Goal: Information Seeking & Learning: Learn about a topic

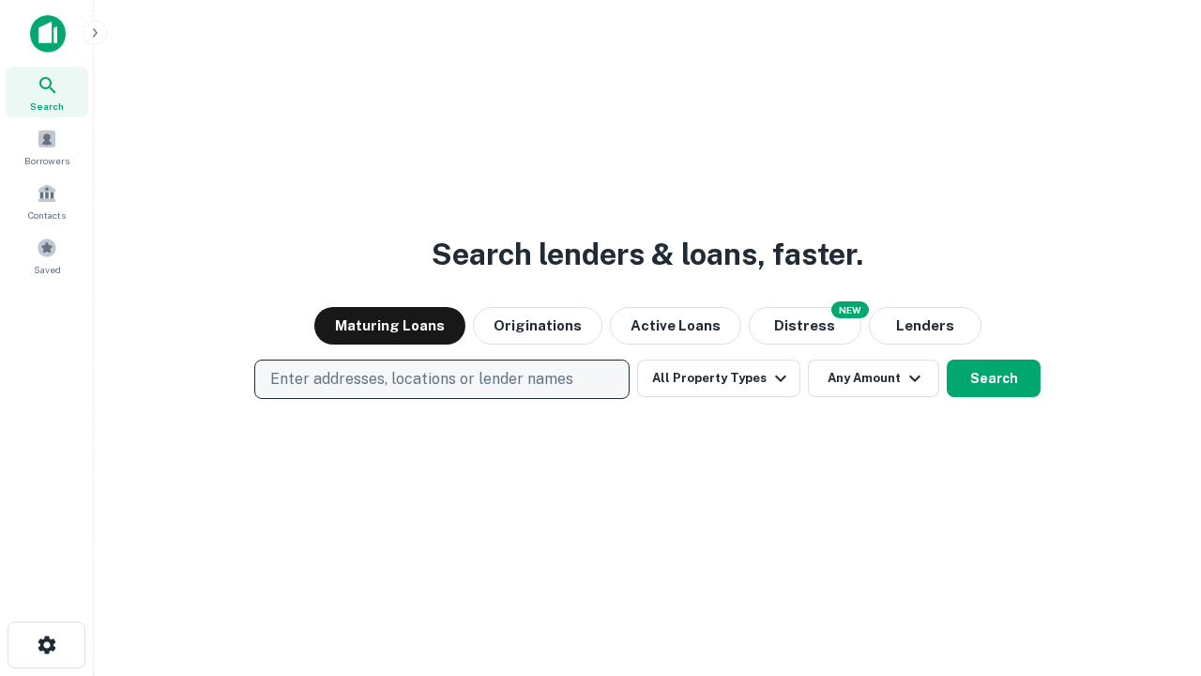
click at [441, 379] on p "Enter addresses, locations or lender names" at bounding box center [421, 379] width 303 height 23
type input "**********"
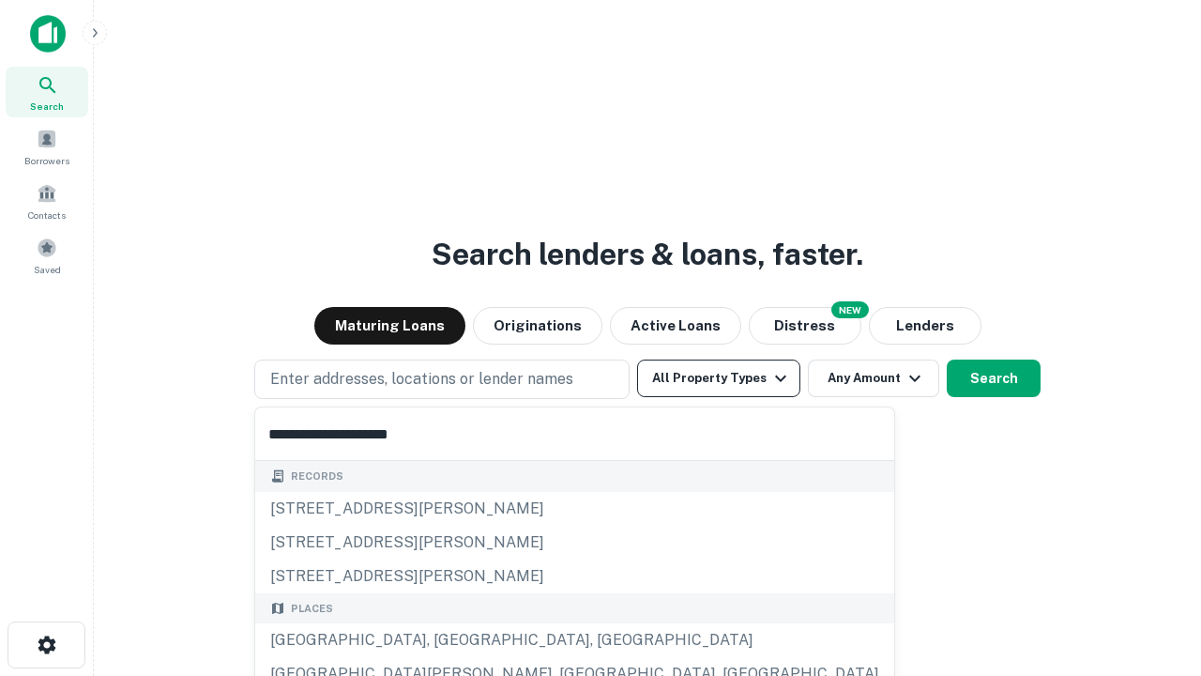
click at [449, 640] on div "[GEOGRAPHIC_DATA], [GEOGRAPHIC_DATA], [GEOGRAPHIC_DATA]" at bounding box center [574, 640] width 639 height 34
click at [719, 378] on button "All Property Types" at bounding box center [718, 378] width 163 height 38
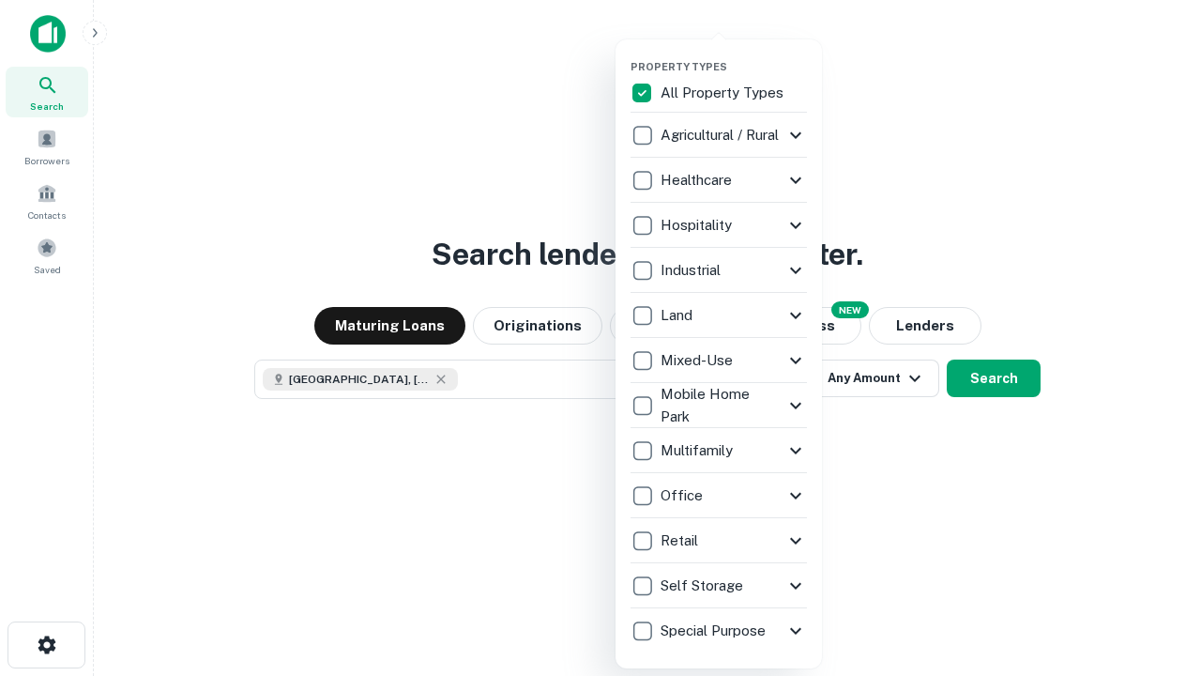
click at [734, 54] on button "button" at bounding box center [734, 54] width 206 height 1
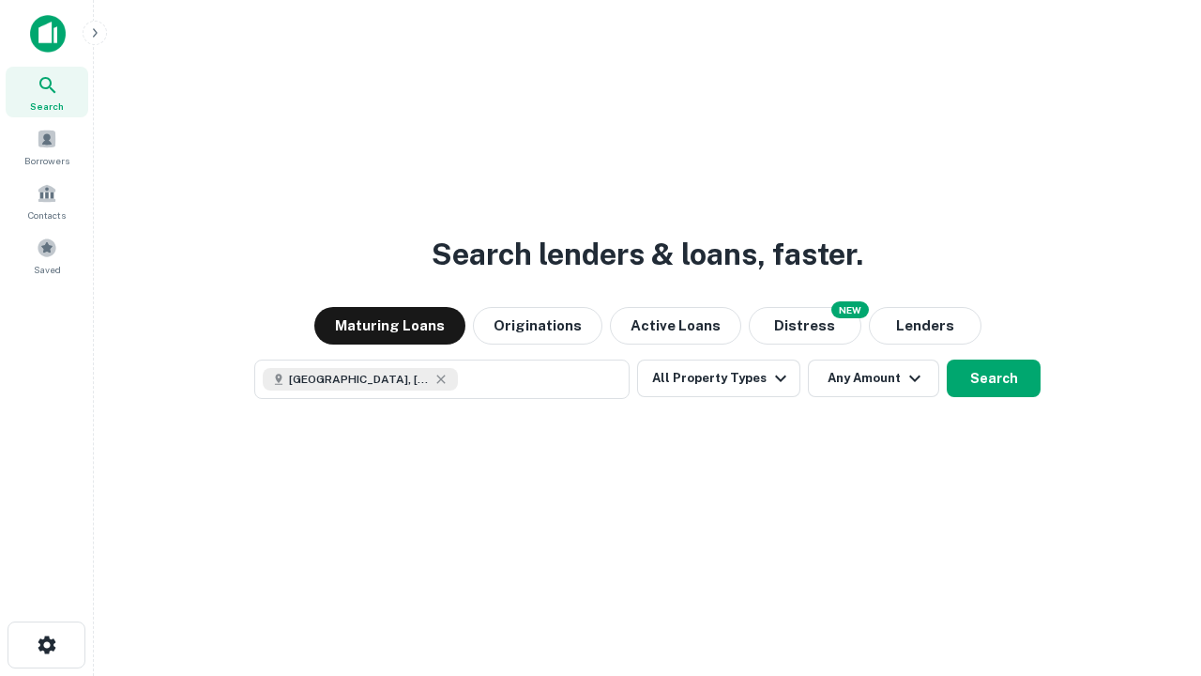
scroll to position [30, 0]
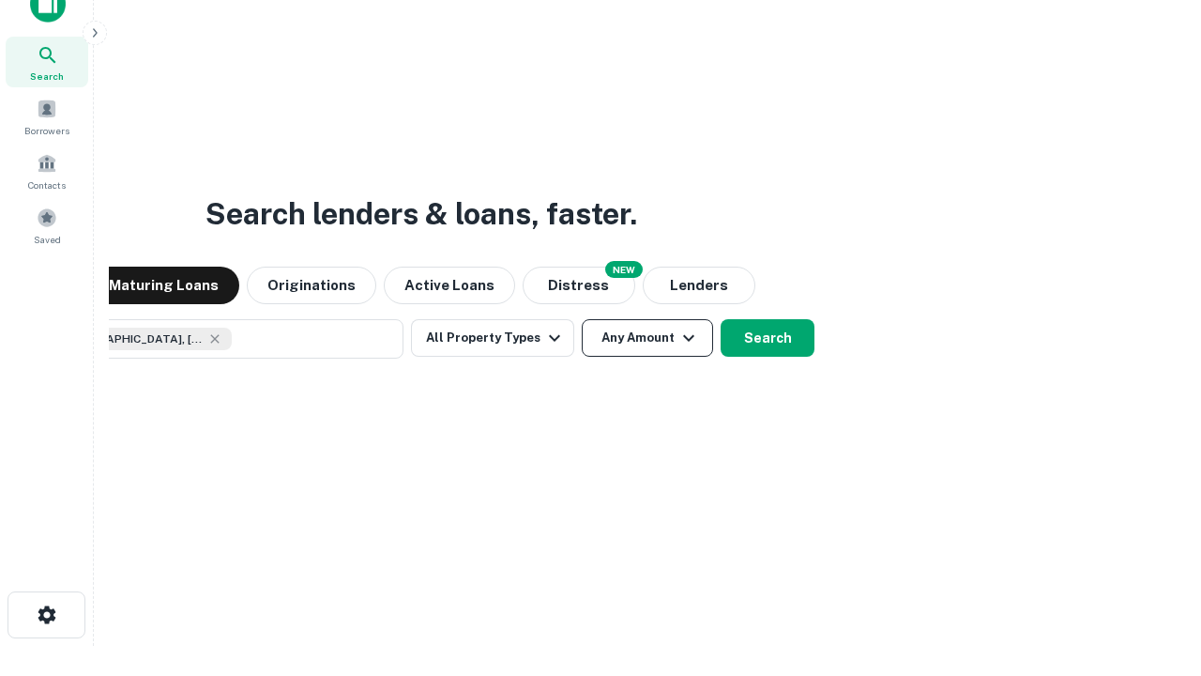
click at [582, 319] on button "Any Amount" at bounding box center [647, 338] width 131 height 38
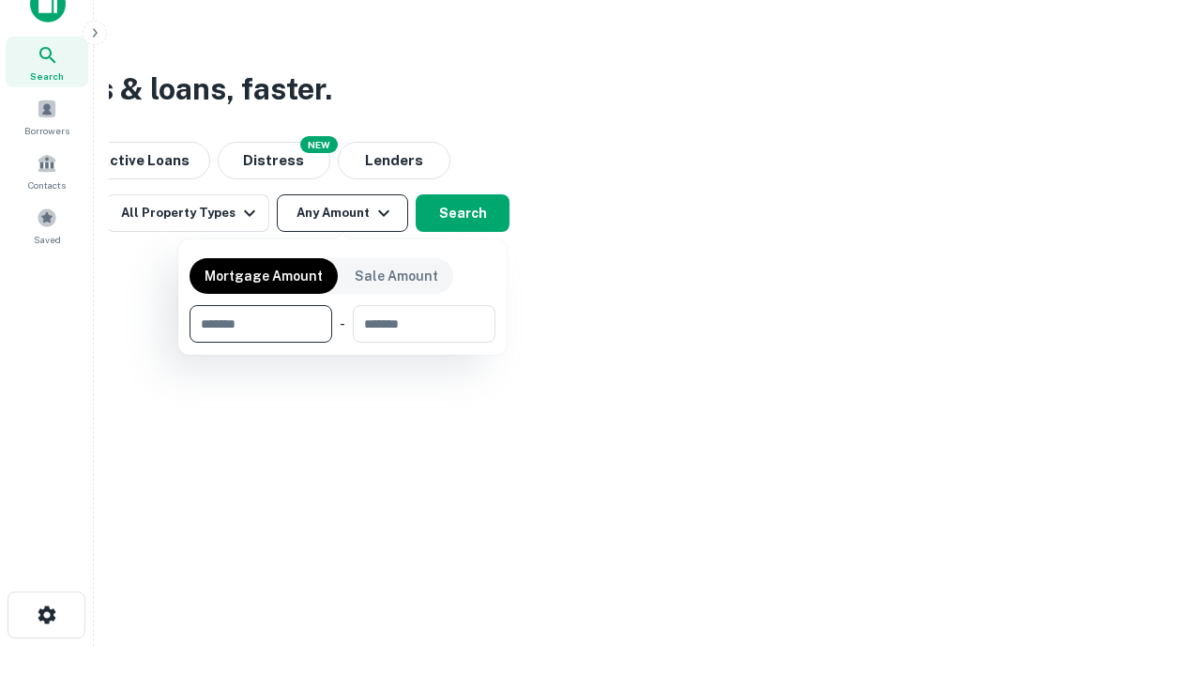
type input "*******"
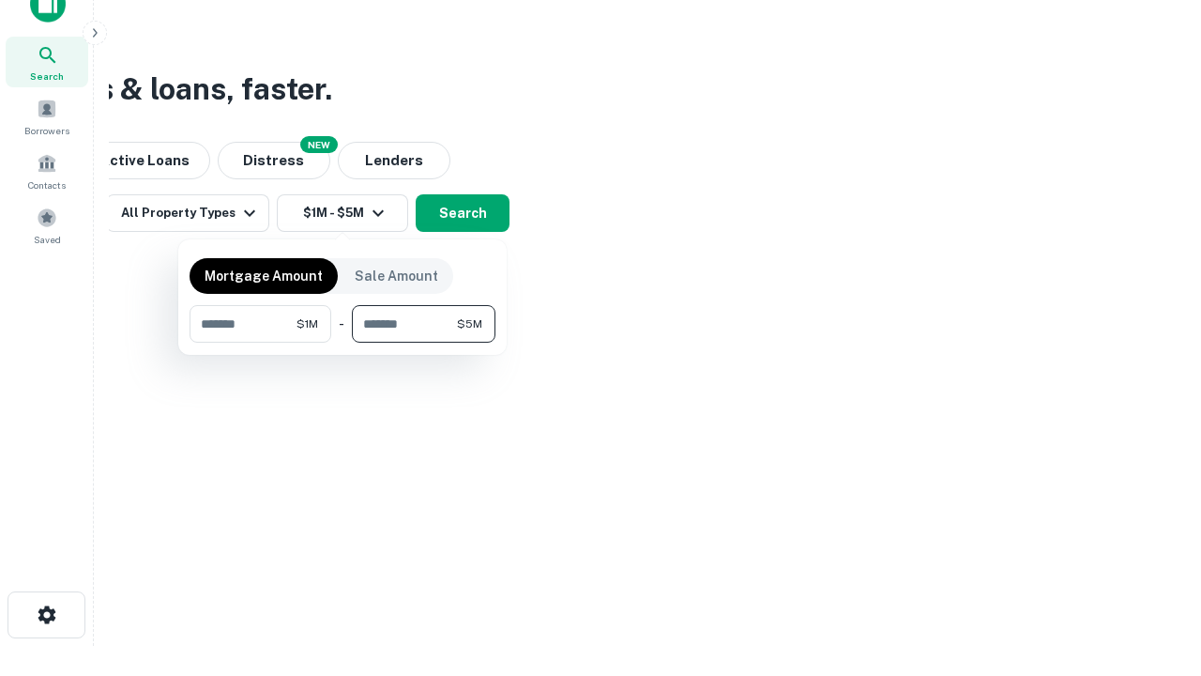
type input "*******"
click at [343, 343] on button "button" at bounding box center [343, 343] width 306 height 1
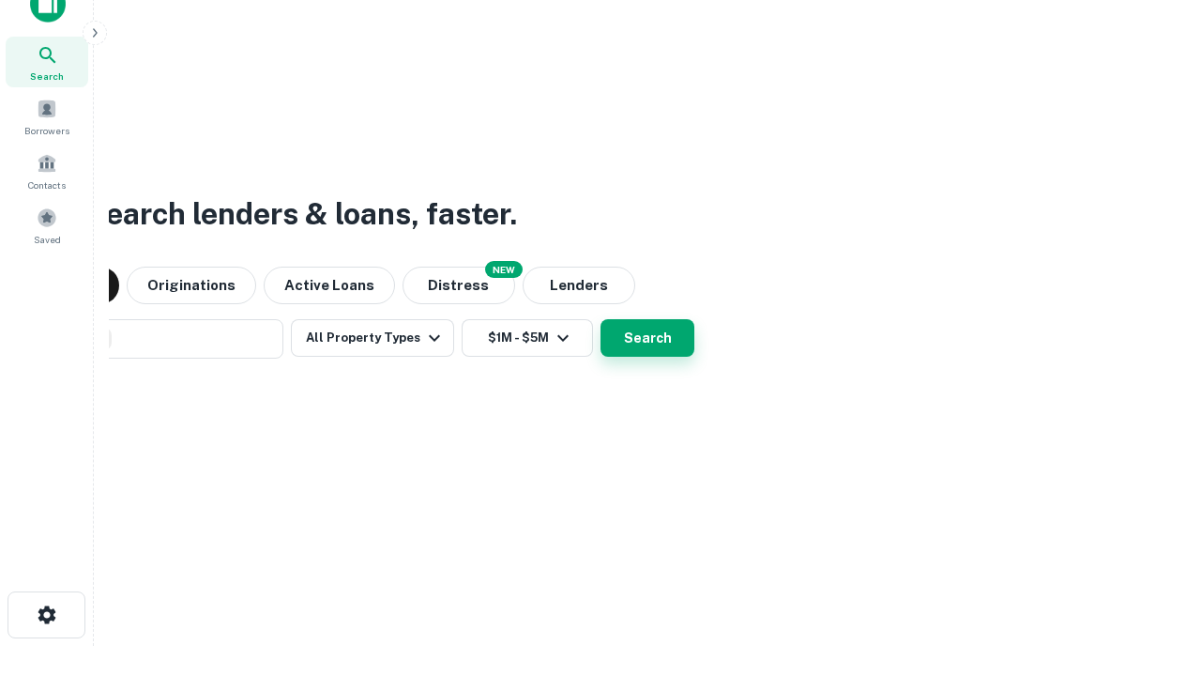
click at [601, 319] on button "Search" at bounding box center [648, 338] width 94 height 38
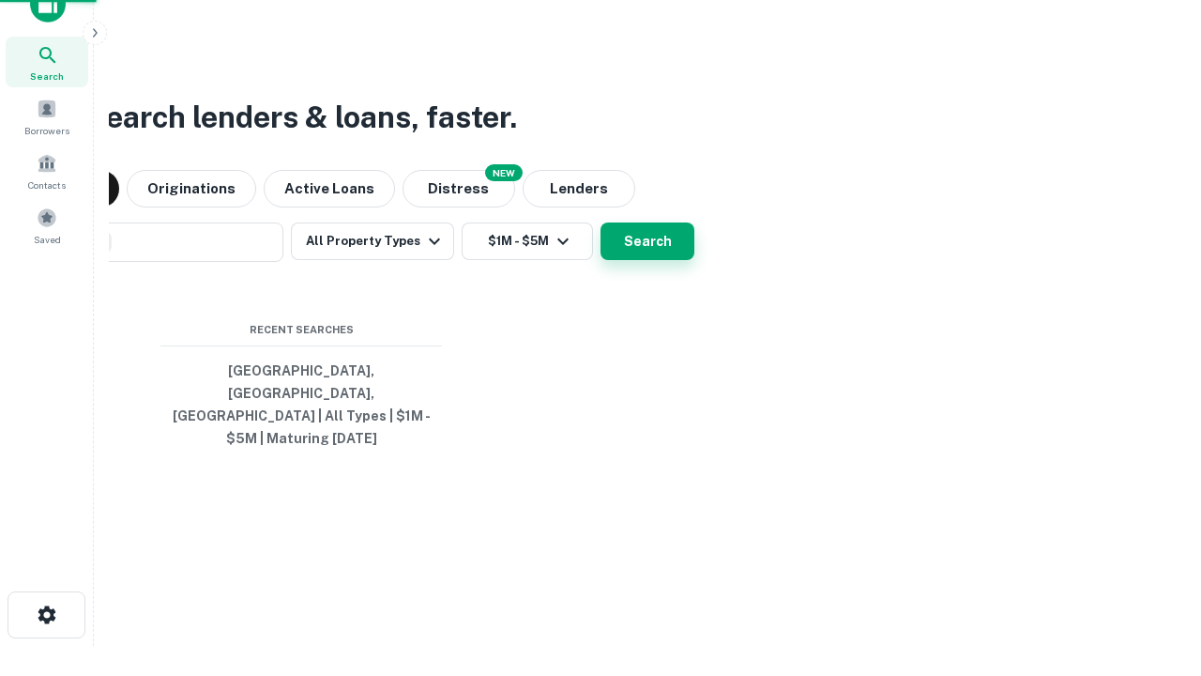
scroll to position [61, 531]
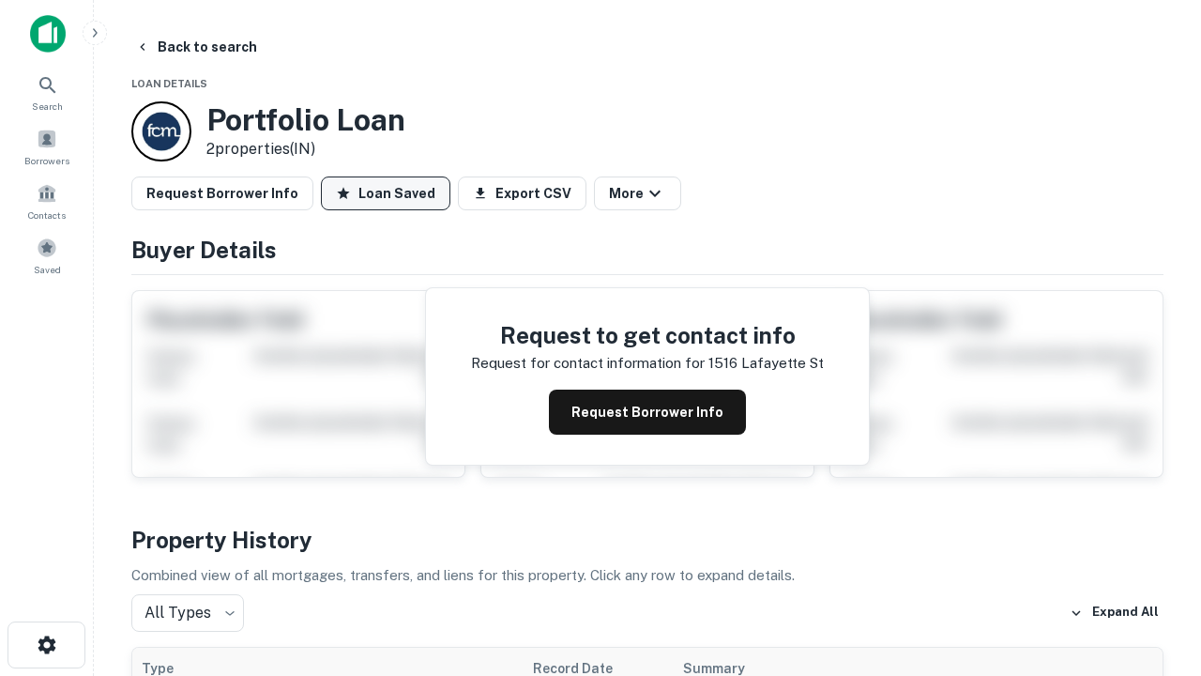
click at [386, 193] on button "Loan Saved" at bounding box center [385, 193] width 129 height 34
click at [381, 193] on button "Loan Saved" at bounding box center [385, 193] width 129 height 34
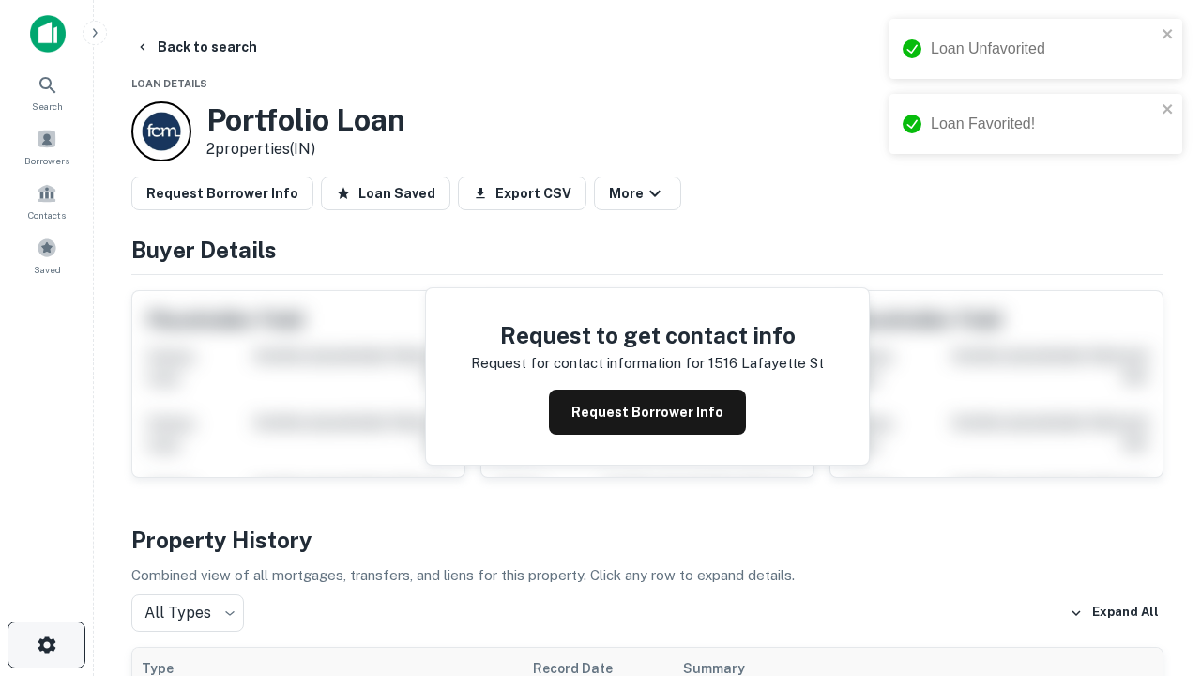
click at [46, 645] on icon "button" at bounding box center [47, 644] width 23 height 23
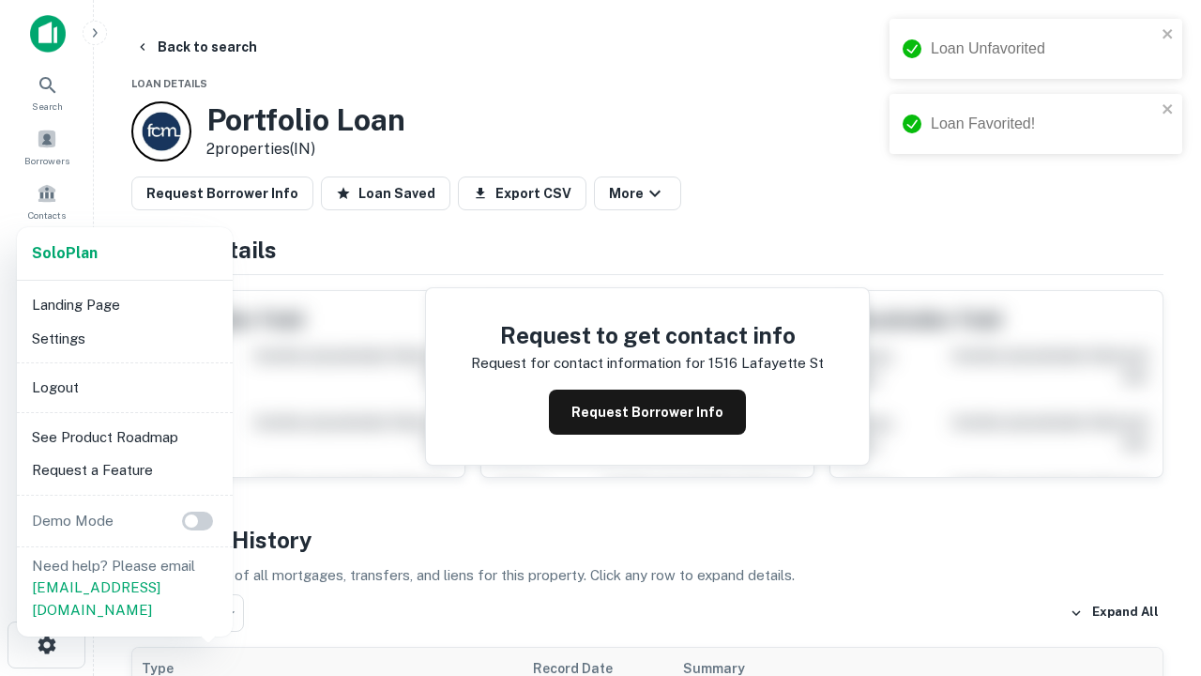
click at [124, 387] on li "Logout" at bounding box center [124, 388] width 201 height 34
